Goal: Information Seeking & Learning: Learn about a topic

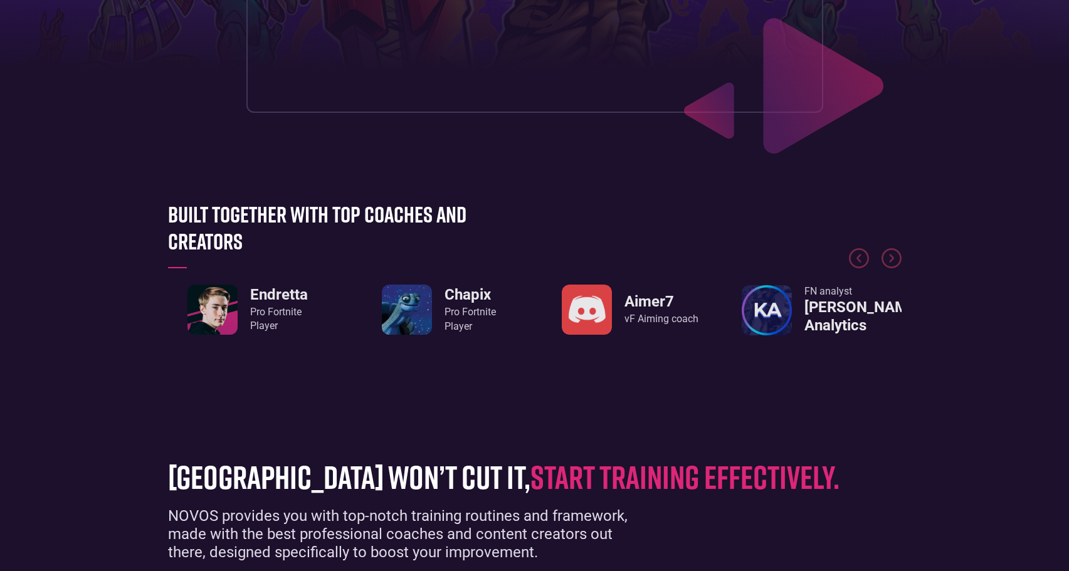
scroll to position [435, 0]
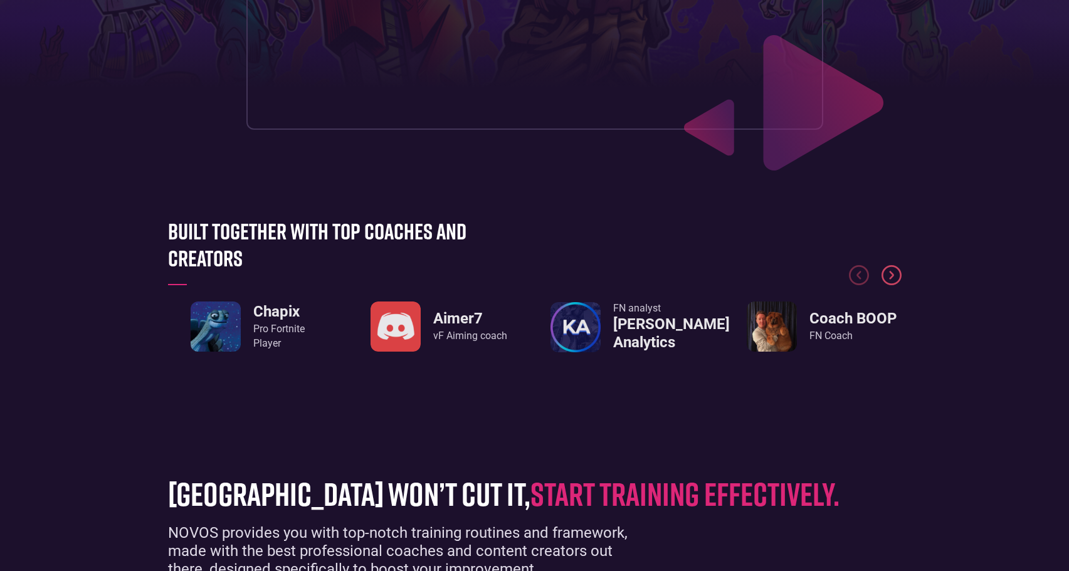
click at [897, 283] on img "Next slide" at bounding box center [892, 275] width 20 height 20
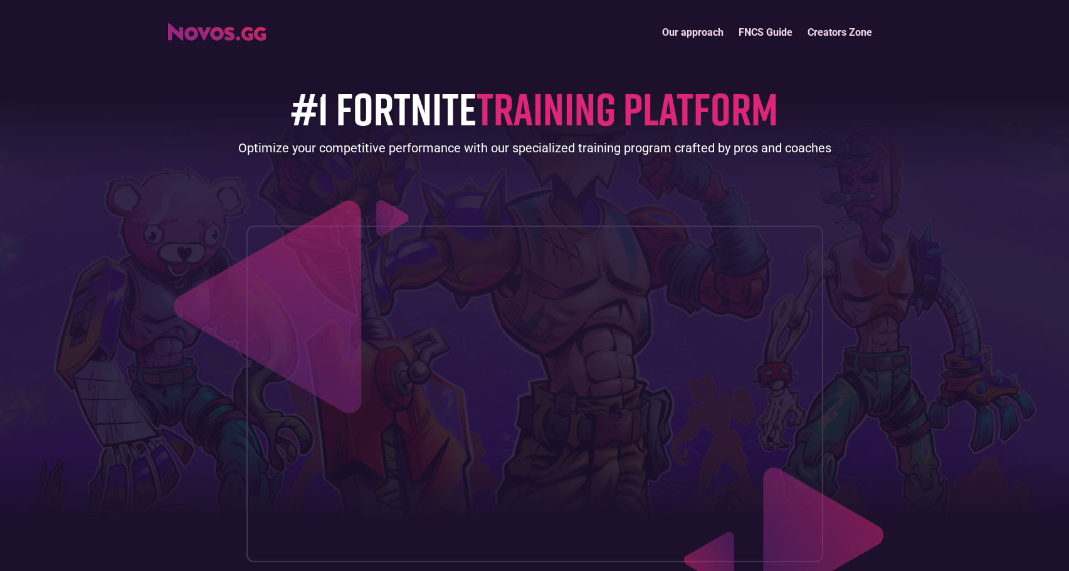
scroll to position [0, 0]
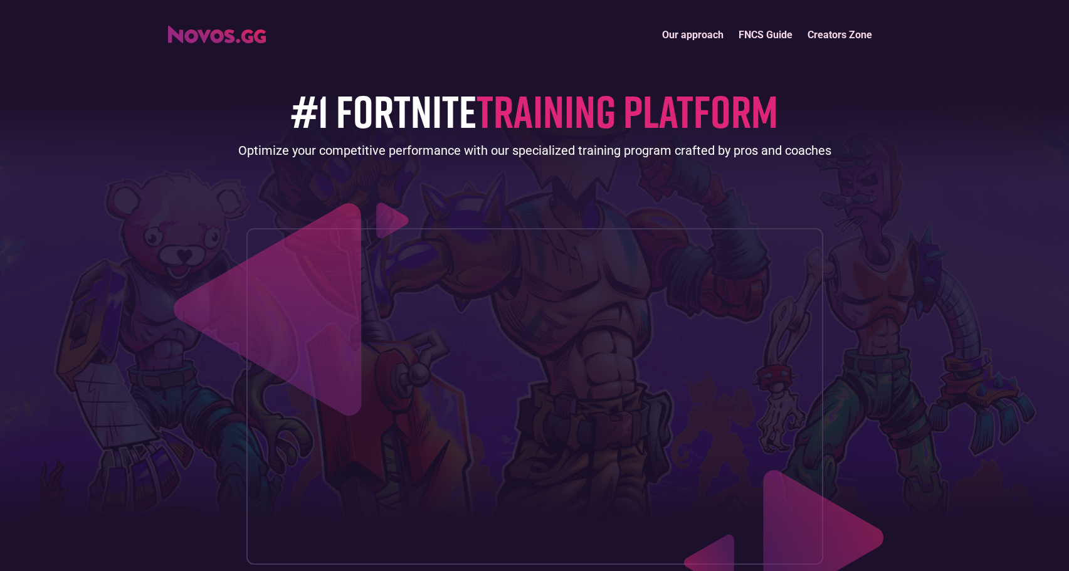
click at [229, 40] on img "home" at bounding box center [217, 35] width 98 height 18
click at [783, 37] on link "FNCS Guide" at bounding box center [765, 34] width 69 height 27
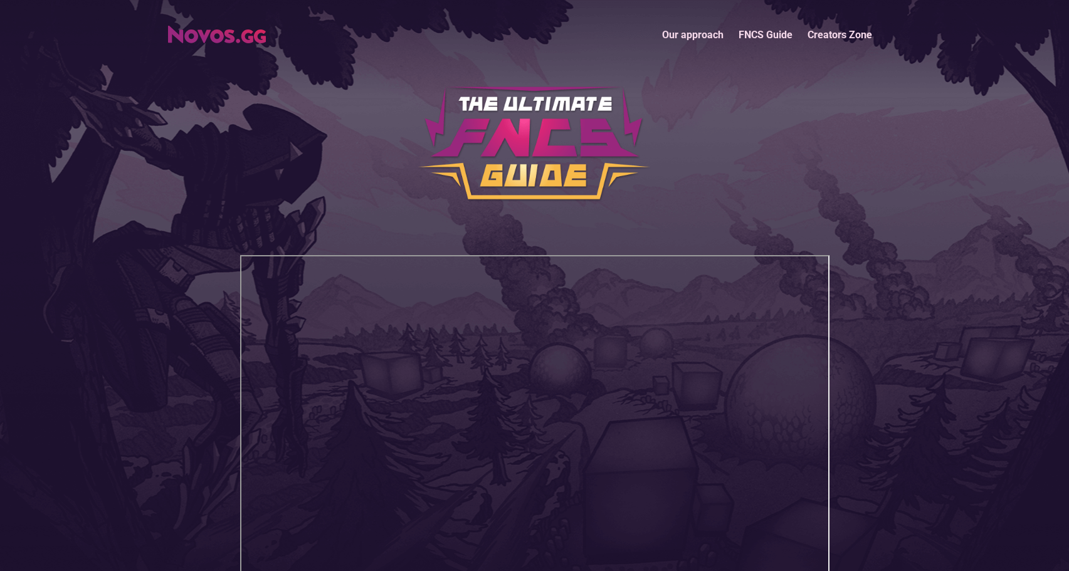
click at [753, 38] on link "FNCS Guide" at bounding box center [765, 34] width 69 height 27
click at [699, 33] on link "Our approach" at bounding box center [693, 34] width 77 height 27
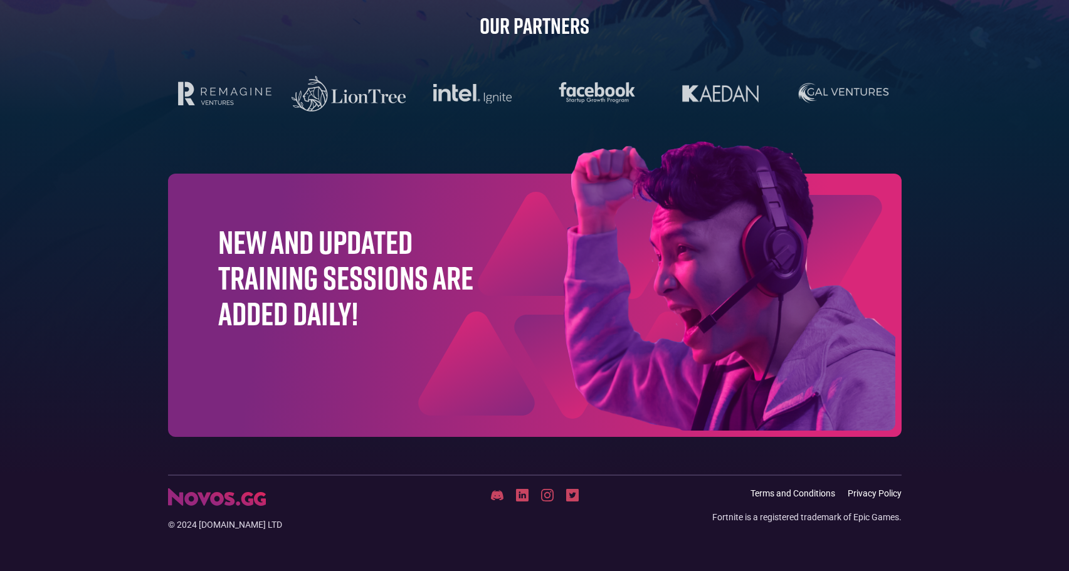
scroll to position [3947, 0]
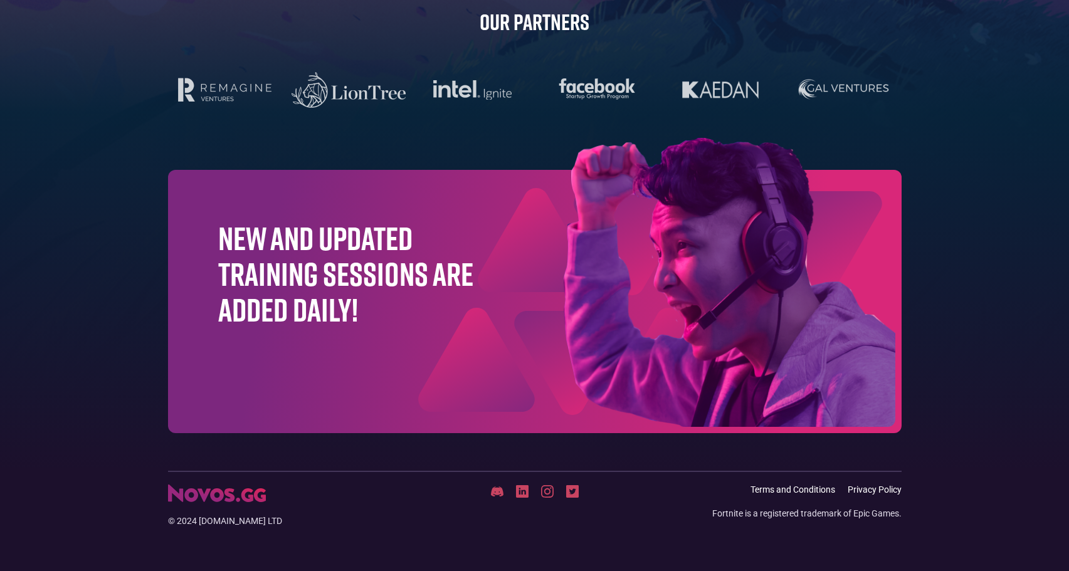
click at [499, 490] on img at bounding box center [497, 491] width 13 height 11
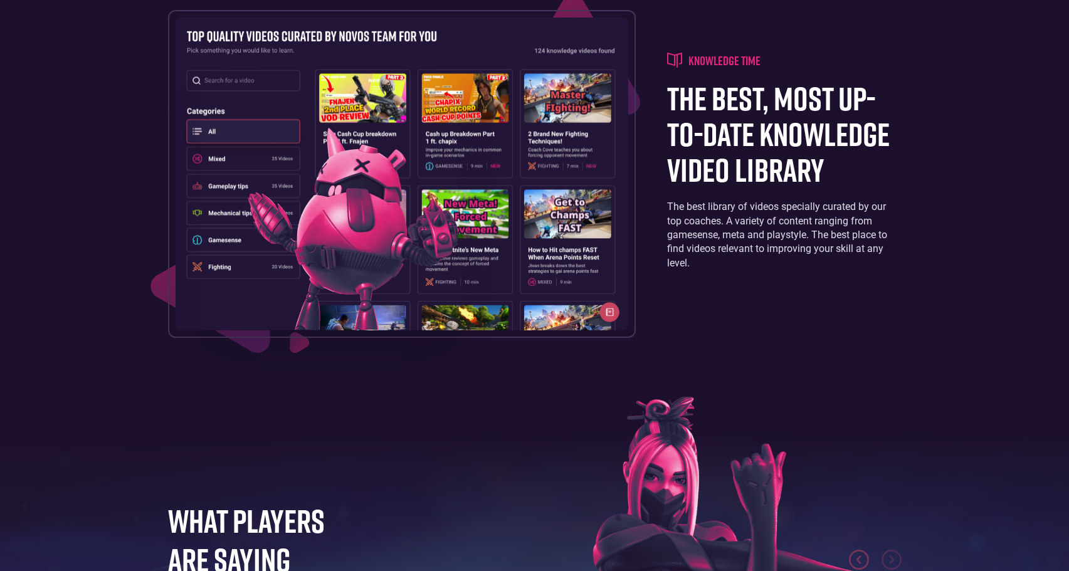
scroll to position [1940, 0]
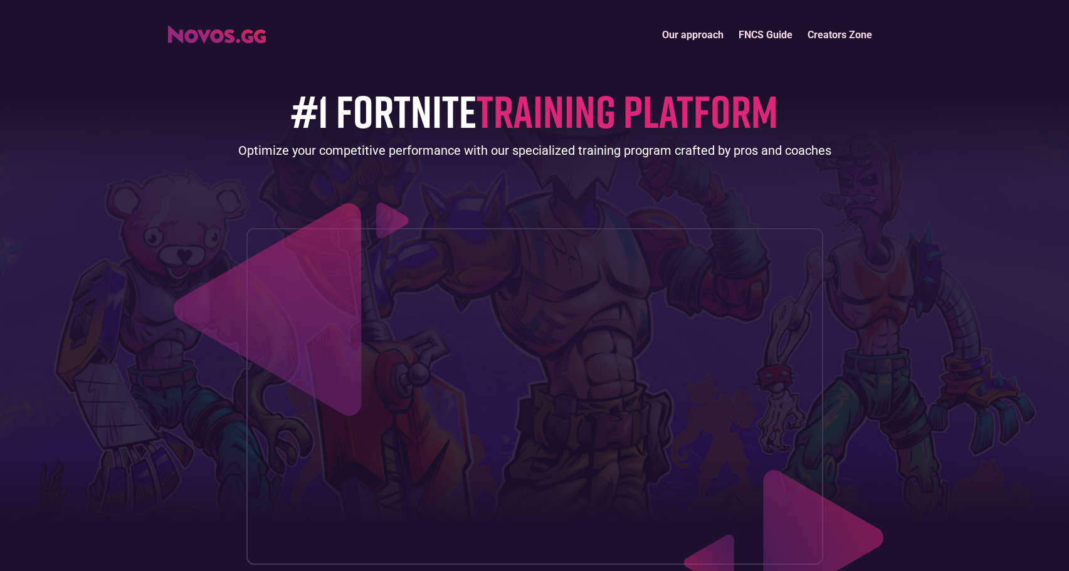
click at [838, 38] on link "Creators Zone" at bounding box center [840, 34] width 80 height 27
